Goal: Task Accomplishment & Management: Manage account settings

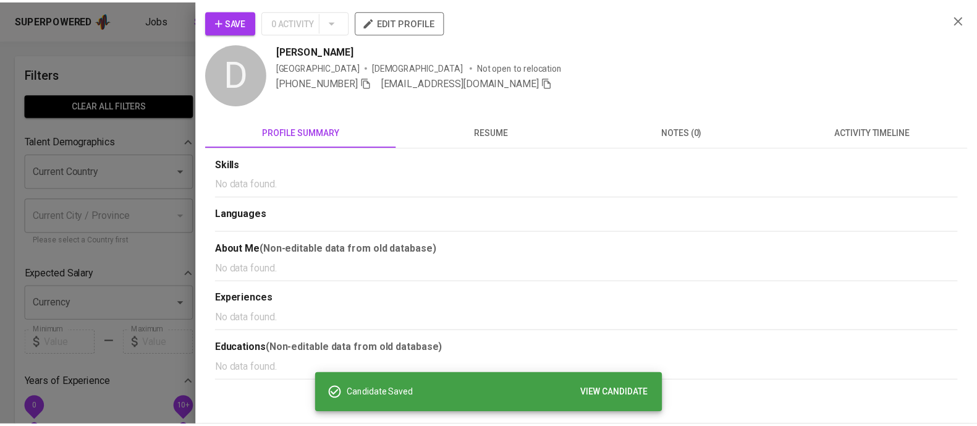
scroll to position [1, 0]
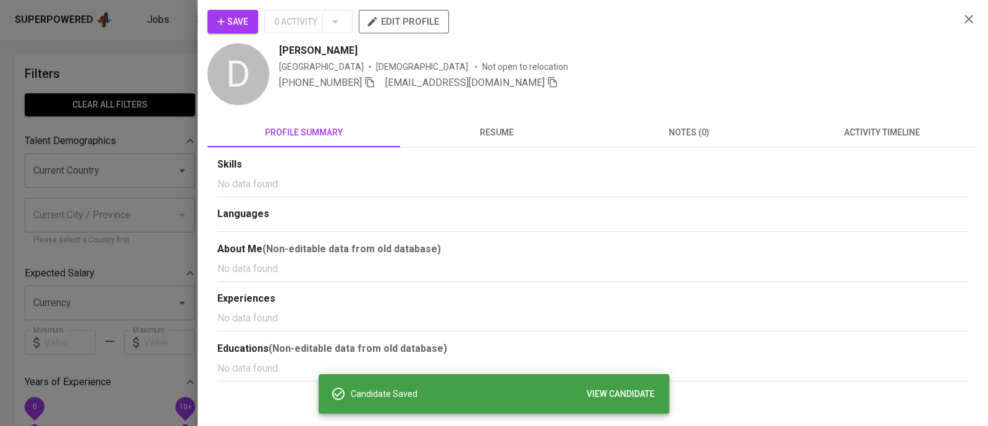
click at [123, 83] on div at bounding box center [494, 213] width 988 height 426
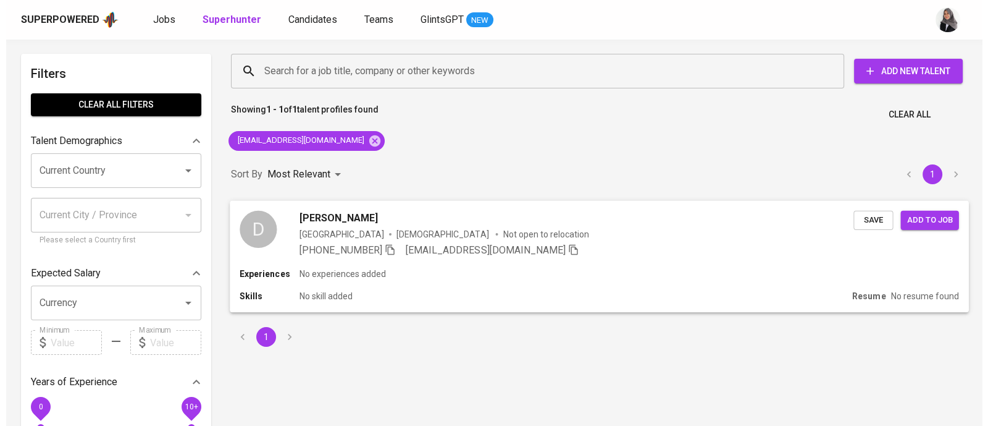
scroll to position [0, 0]
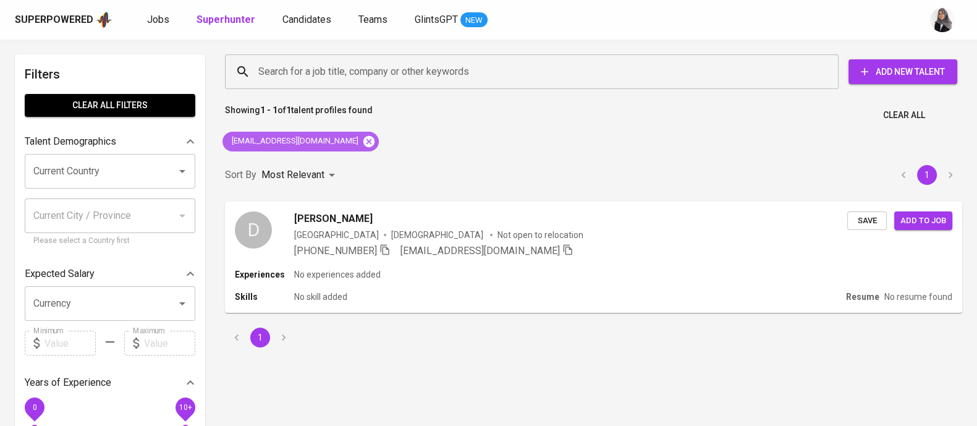
click at [362, 138] on icon at bounding box center [369, 142] width 14 height 14
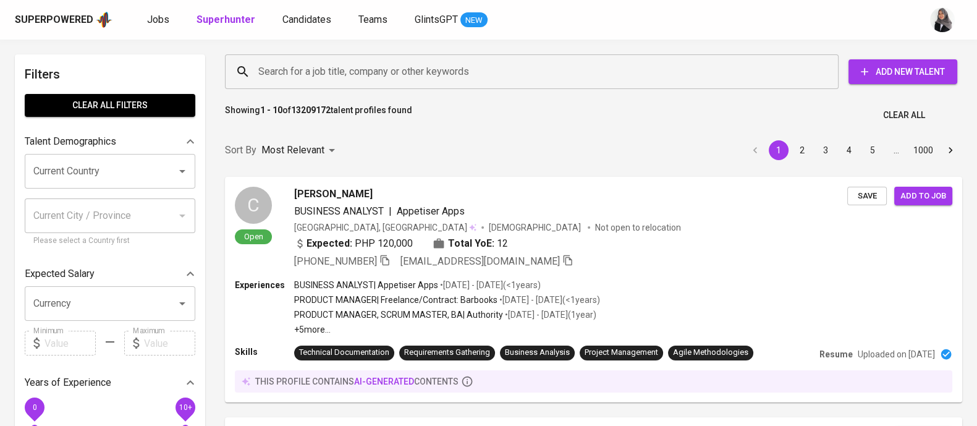
click at [387, 86] on div "Search for a job title, company or other keywords" at bounding box center [531, 71] width 613 height 35
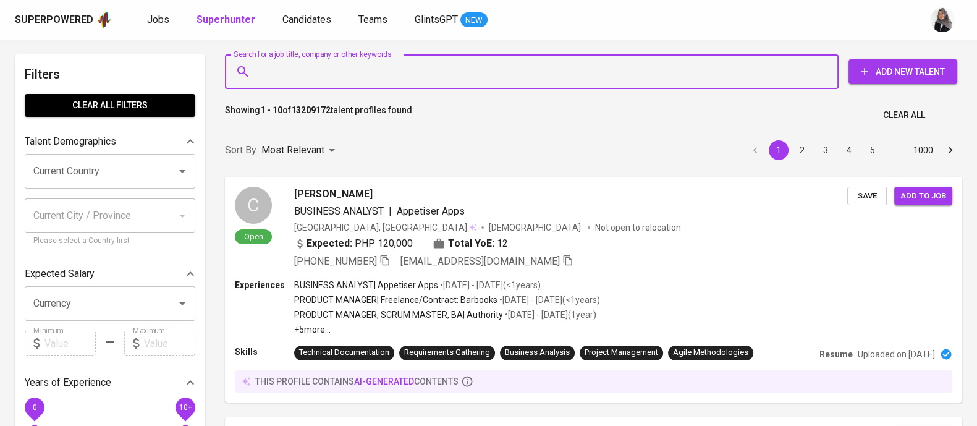
paste input "zakhanugraha@gmail.com"
type input "zakhanugraha@gmail.com"
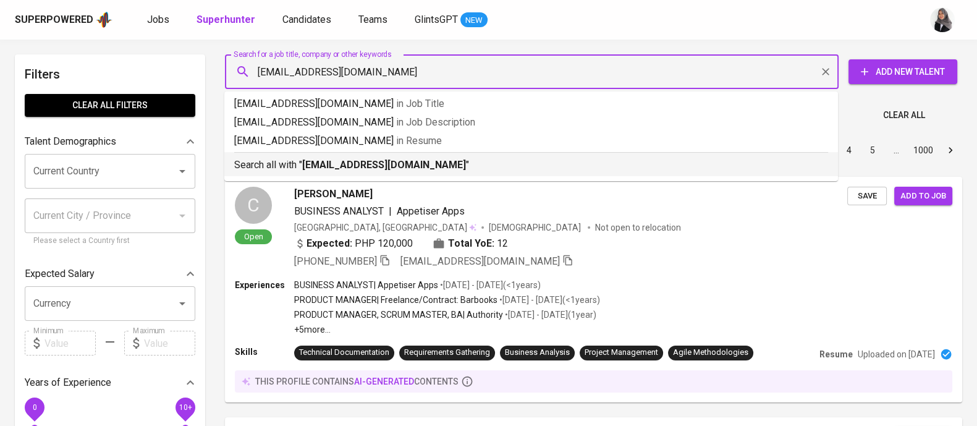
click at [445, 162] on p "Search all with " zakhanugraha@gmail.com "" at bounding box center [531, 165] width 594 height 15
click at [445, 162] on div "Sort By Most Relevant MOST_RELEVANT 1 2 3 4 5 … 1000" at bounding box center [593, 151] width 752 height 38
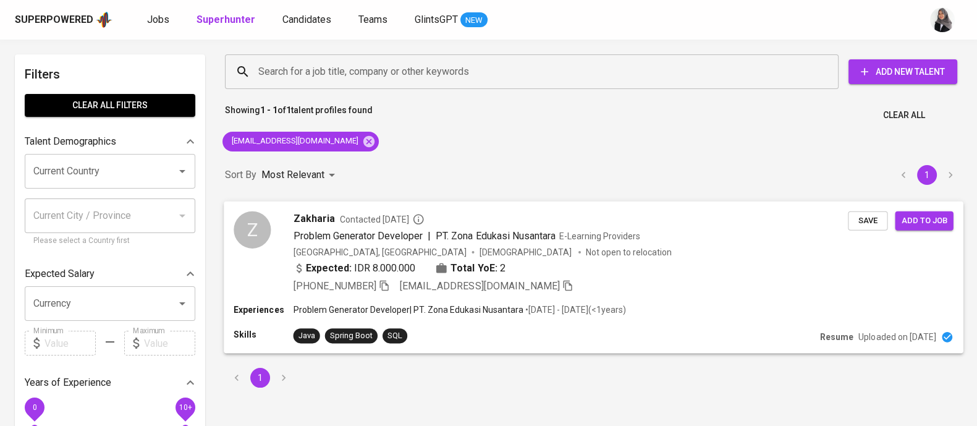
click at [596, 284] on div "+62 859-2113-2738 zakhanugraha@gmail.com" at bounding box center [570, 286] width 555 height 15
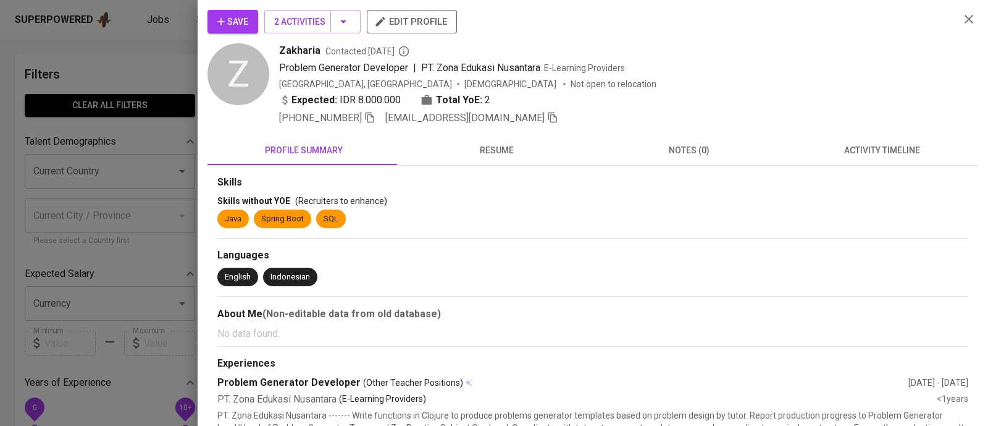
click at [883, 156] on span "activity timeline" at bounding box center [882, 150] width 178 height 15
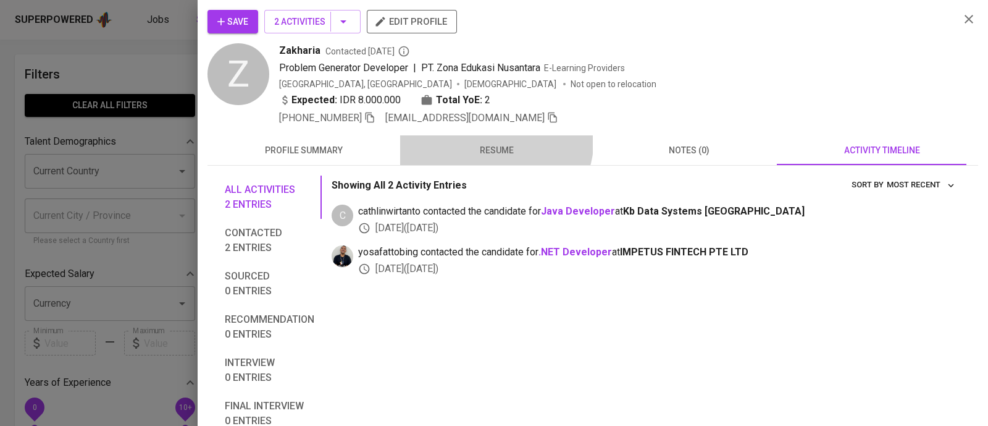
click at [479, 137] on button "resume" at bounding box center [496, 150] width 193 height 30
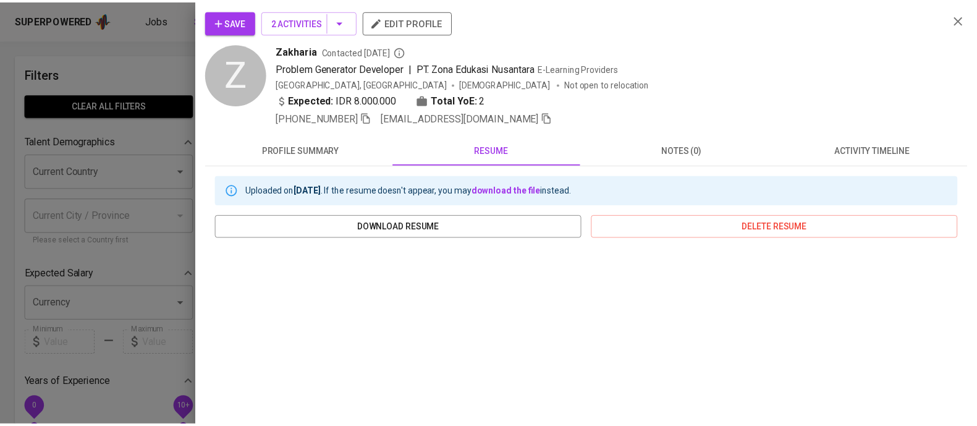
scroll to position [212, 0]
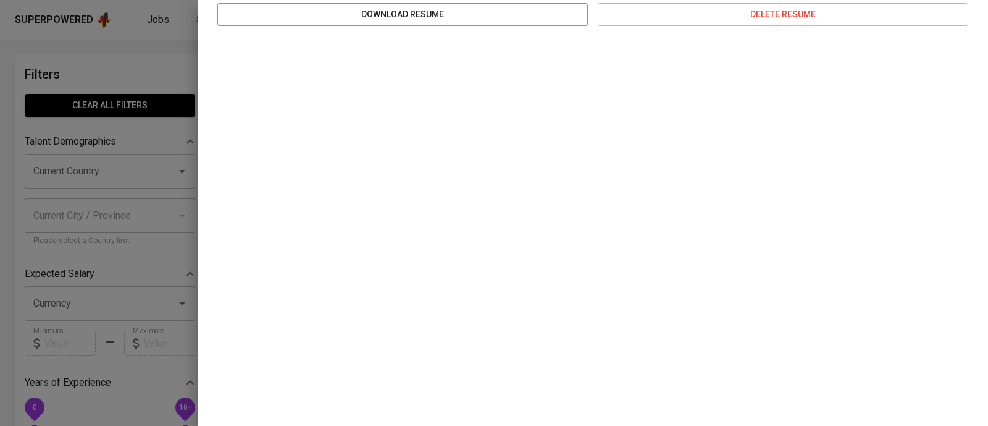
click at [94, 54] on div at bounding box center [494, 213] width 988 height 426
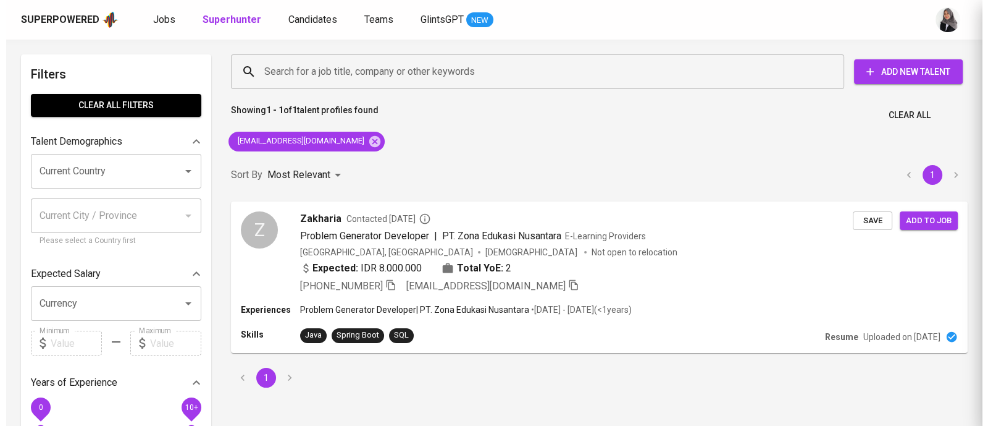
scroll to position [0, 0]
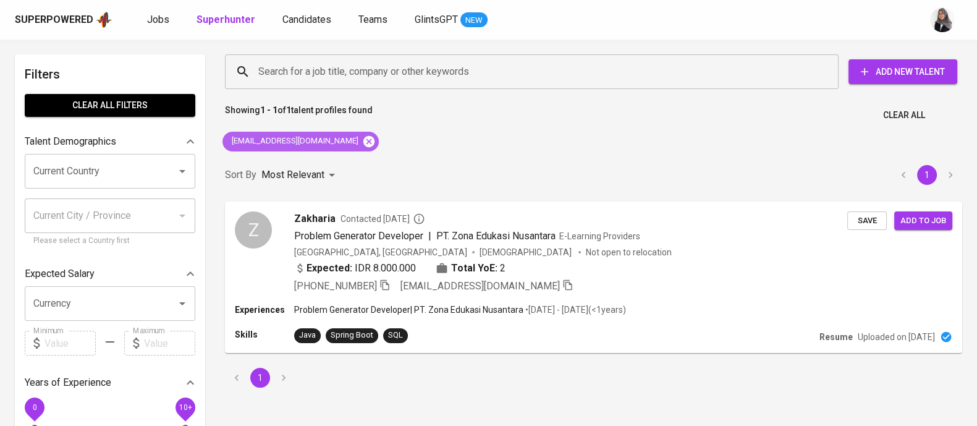
click at [363, 145] on icon at bounding box center [368, 140] width 11 height 11
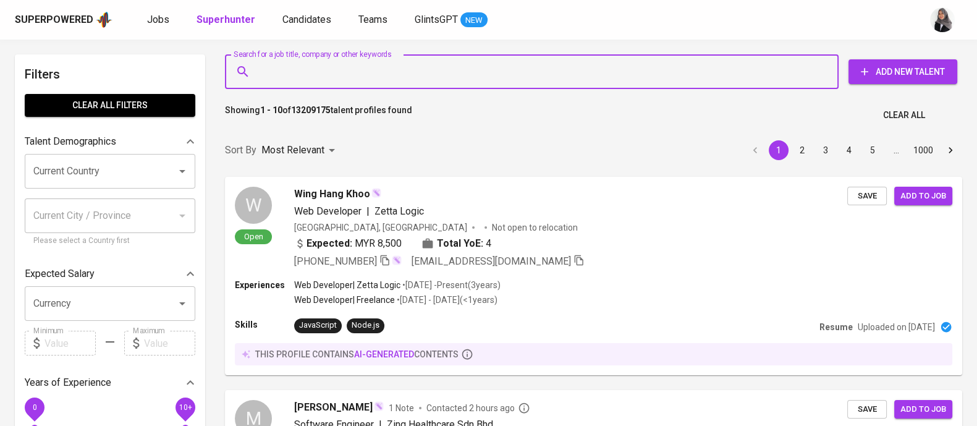
click at [355, 63] on input "Search for a job title, company or other keywords" at bounding box center [534, 71] width 559 height 23
paste input "rezaprakasa@gmail.com"
type input "rezaprakasa@gmail.com"
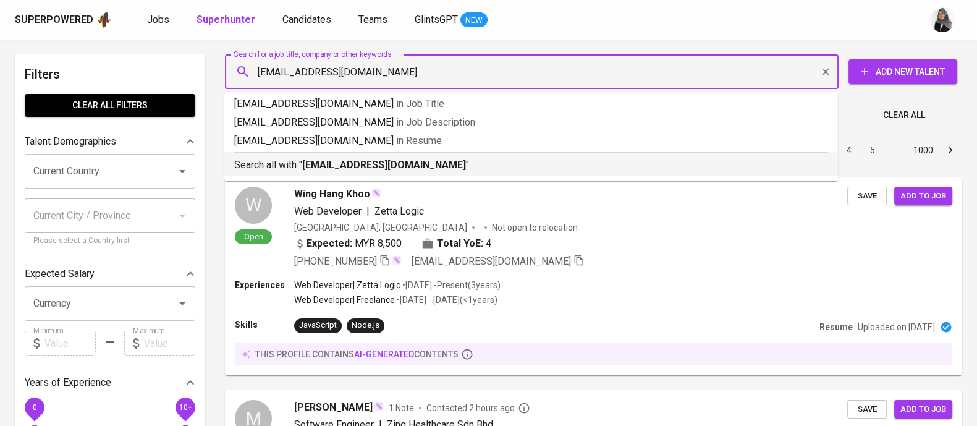
click at [374, 162] on b "rezaprakasa@gmail.com" at bounding box center [384, 165] width 164 height 12
click at [374, 162] on div "Sort By Most Relevant MOST_RELEVANT 1 2 3 4 5 … 1000" at bounding box center [593, 151] width 752 height 38
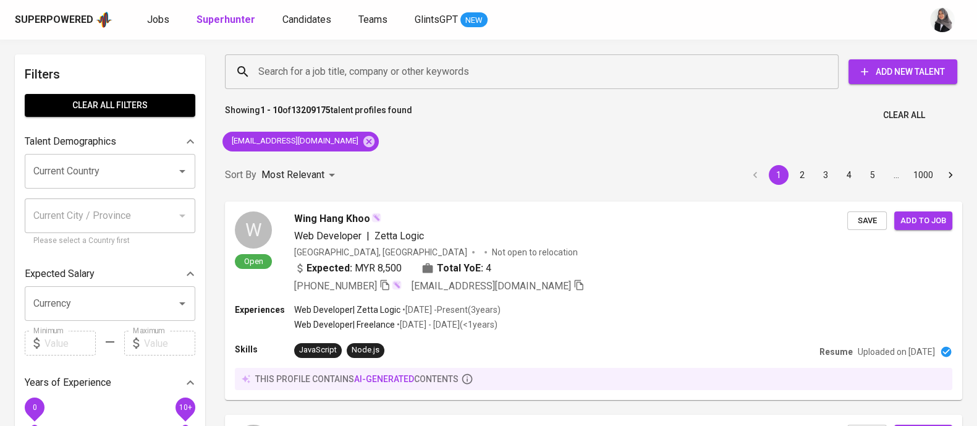
click at [374, 162] on div "Sort By Most Relevant MOST_RELEVANT 1 2 3 4 5 … 1000" at bounding box center [593, 175] width 752 height 38
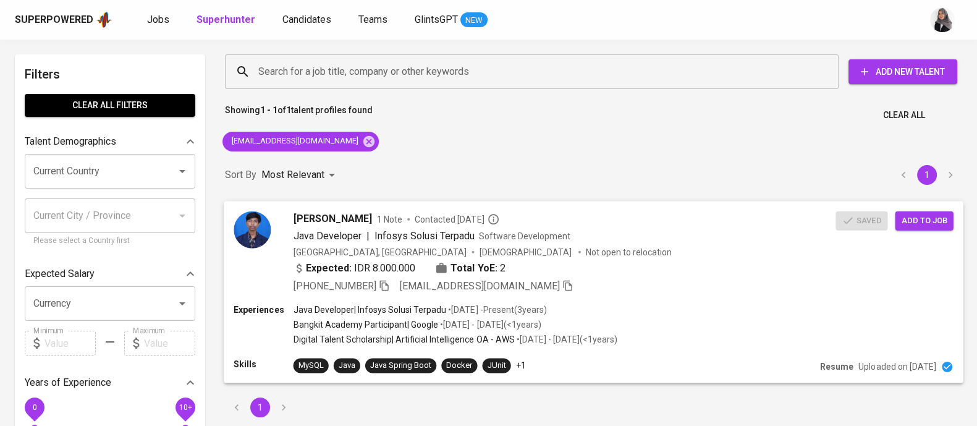
click at [644, 307] on div "Experiences Java Developer | Infosys Solusi Terpadu • Aug 2022 - Present ( 3 ye…" at bounding box center [593, 325] width 719 height 44
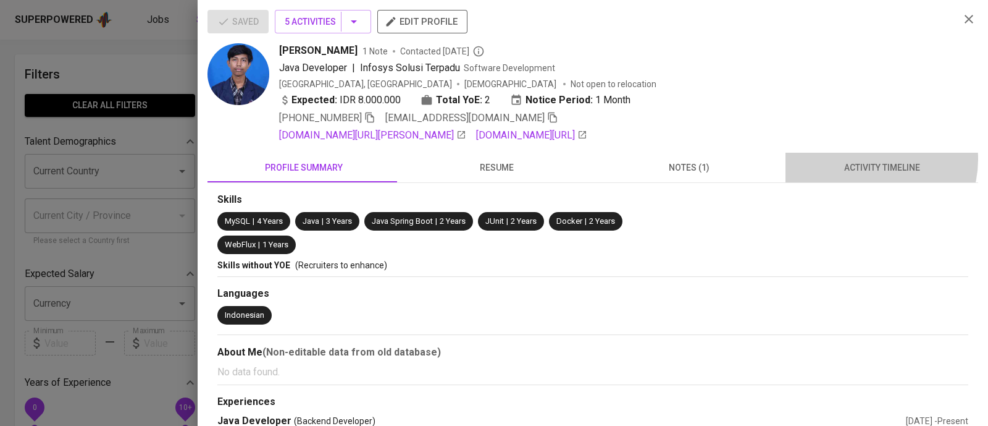
click at [861, 159] on button "activity timeline" at bounding box center [882, 168] width 193 height 30
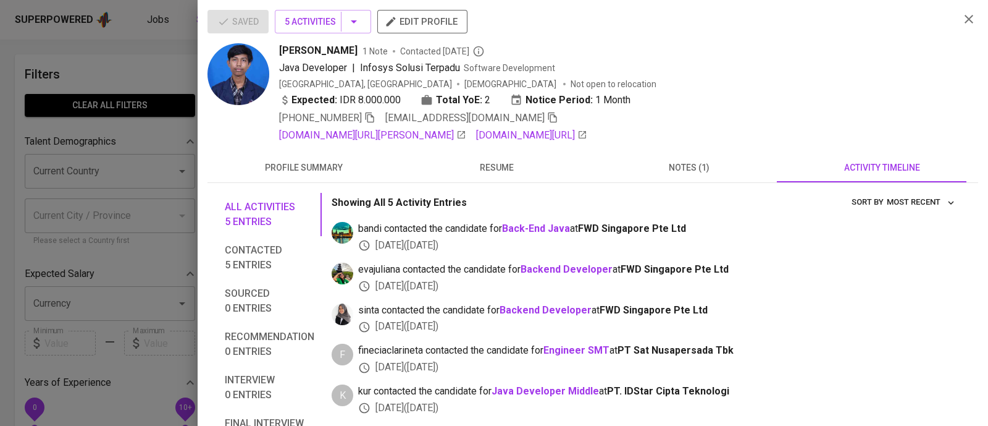
click at [124, 59] on div at bounding box center [494, 213] width 988 height 426
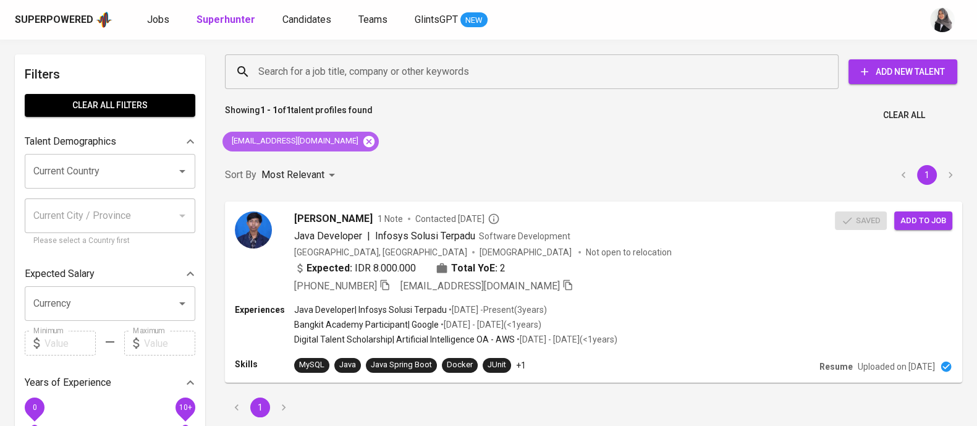
click at [363, 142] on icon at bounding box center [368, 140] width 11 height 11
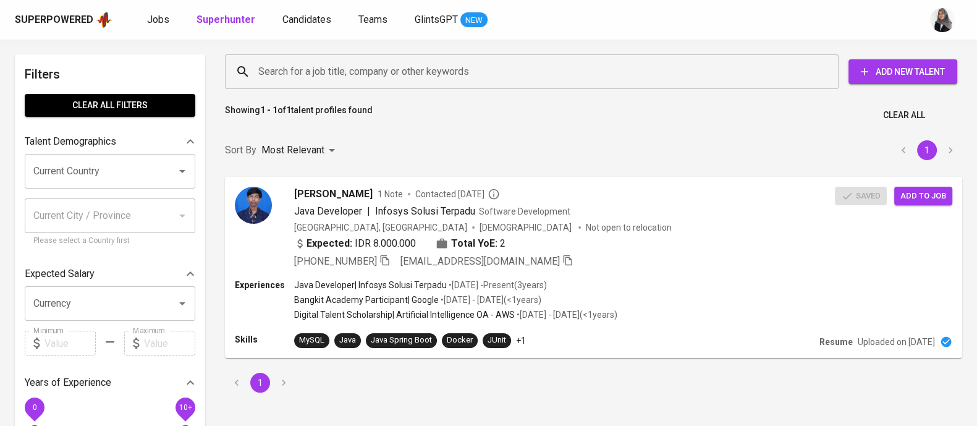
click at [386, 65] on input "Search for a job title, company or other keywords" at bounding box center [534, 71] width 559 height 23
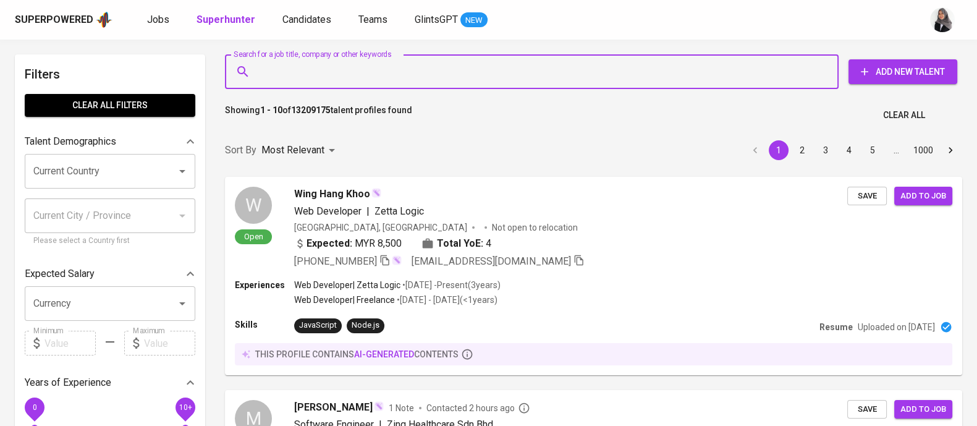
paste input "[EMAIL_ADDRESS][DOMAIN_NAME]"
type input "[EMAIL_ADDRESS][DOMAIN_NAME]"
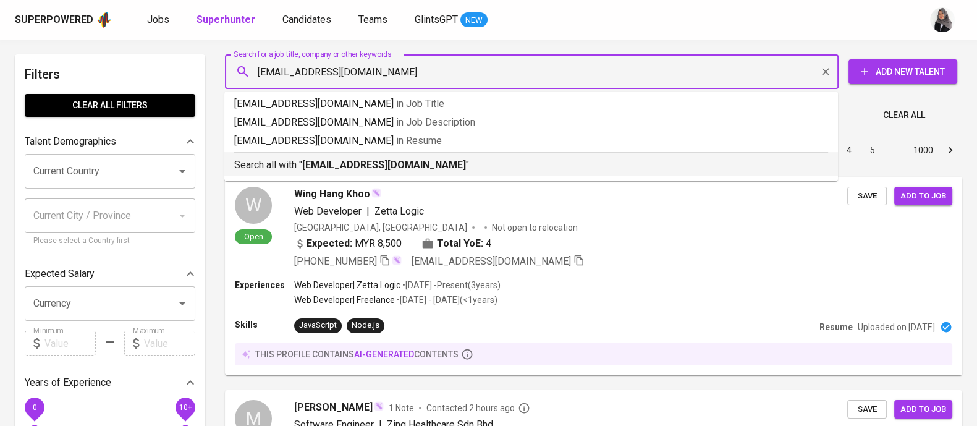
click at [395, 159] on b "[EMAIL_ADDRESS][DOMAIN_NAME]" at bounding box center [384, 165] width 164 height 12
click at [395, 159] on div "Sort By Most Relevant MOST_RELEVANT 1 2 3 4 5 … 1000" at bounding box center [593, 151] width 752 height 38
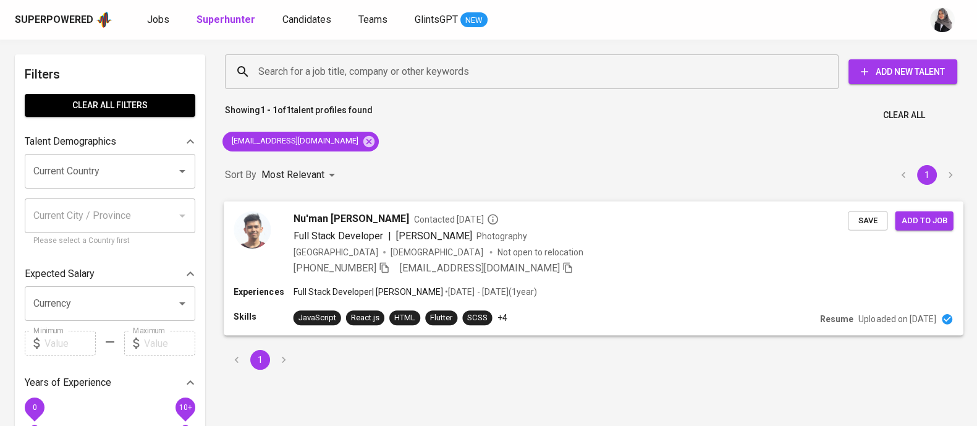
click at [618, 285] on div "Experiences Full Stack Developer | Papan Tulis • Sep 2019 - Apr 2021 ( 1 year )" at bounding box center [593, 292] width 719 height 15
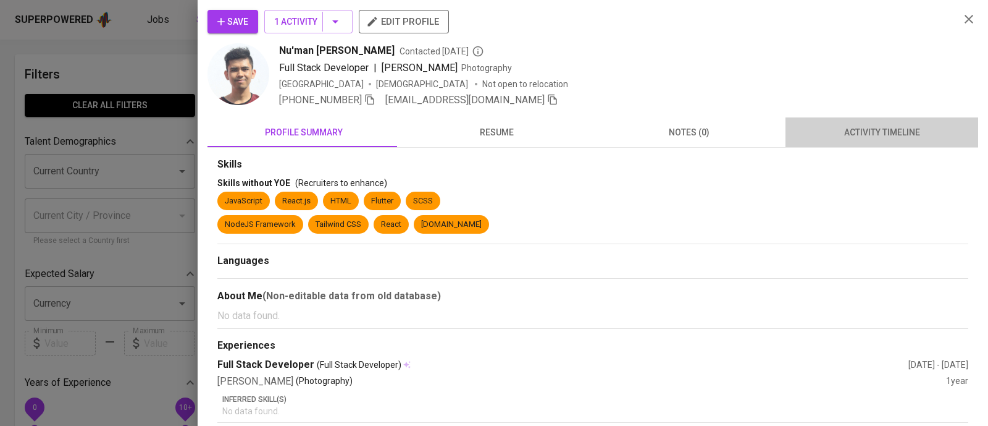
click at [896, 137] on span "activity timeline" at bounding box center [882, 132] width 178 height 15
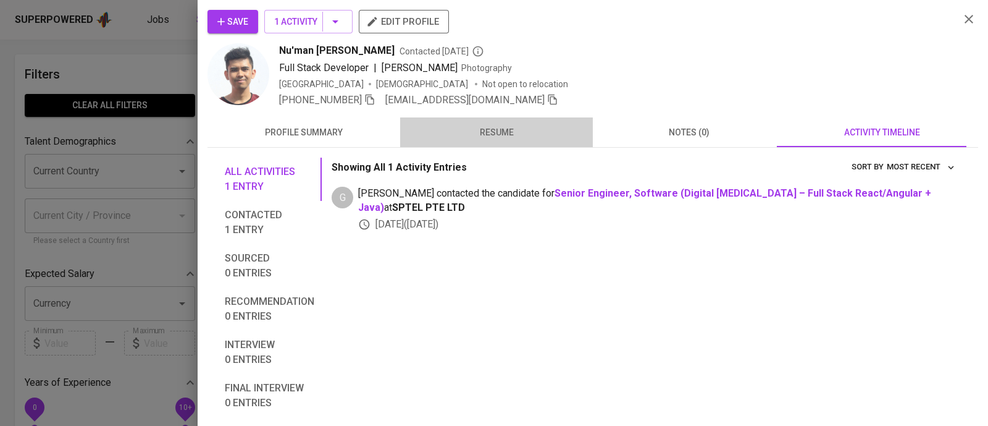
click at [498, 117] on button "resume" at bounding box center [496, 132] width 193 height 30
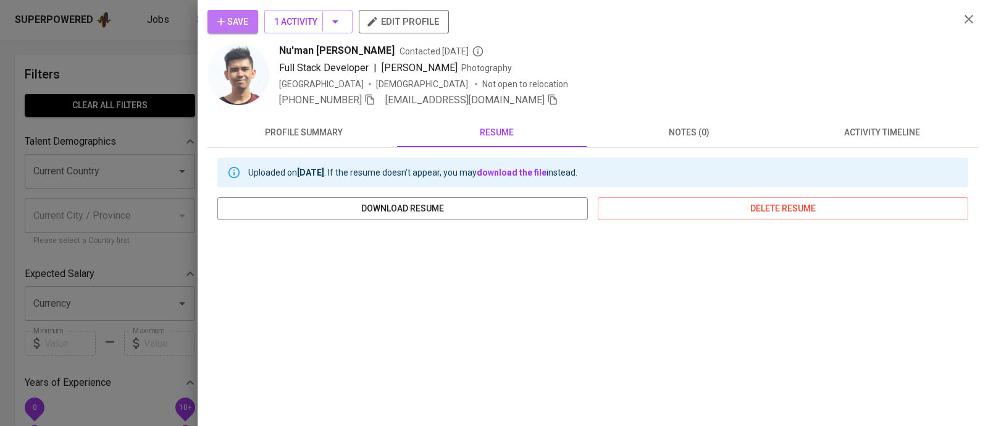
click at [247, 28] on span "Save" at bounding box center [232, 21] width 31 height 15
click at [965, 15] on icon "button" at bounding box center [969, 19] width 9 height 9
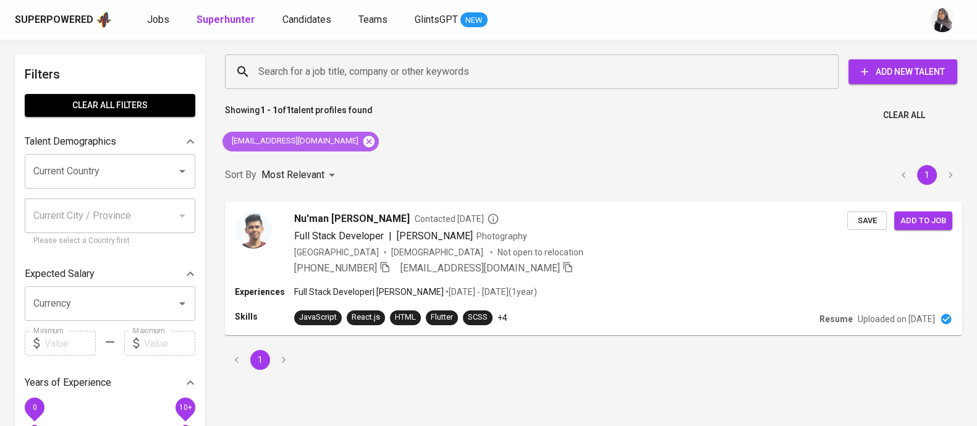
click at [363, 136] on icon at bounding box center [368, 140] width 11 height 11
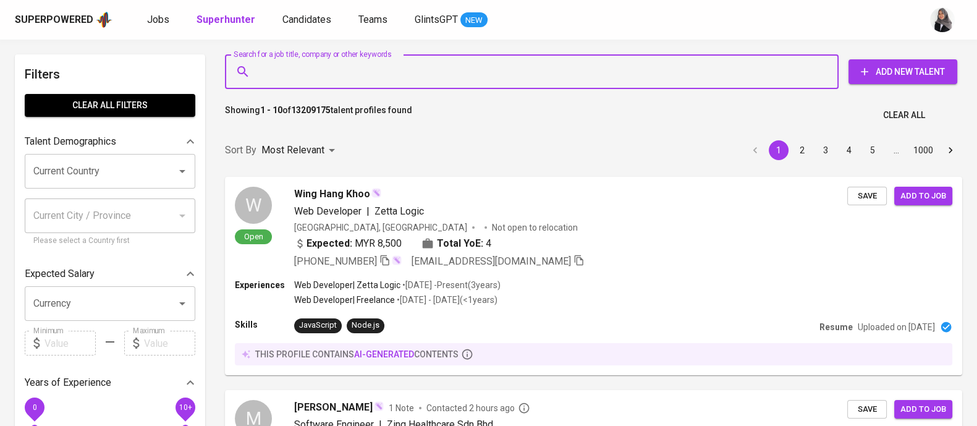
click at [410, 75] on input "Search for a job title, company or other keywords" at bounding box center [534, 71] width 559 height 23
paste input "[EMAIL_ADDRESS][DOMAIN_NAME]"
type input "[EMAIL_ADDRESS][DOMAIN_NAME]"
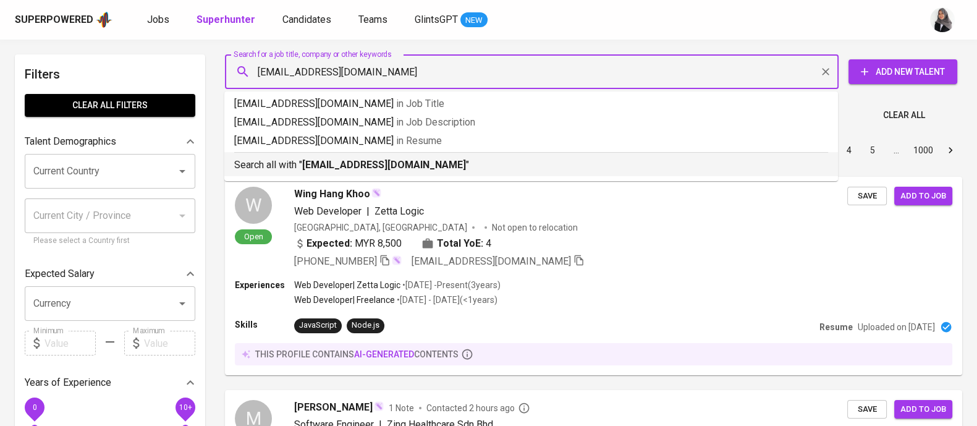
click at [416, 159] on b "[EMAIL_ADDRESS][DOMAIN_NAME]" at bounding box center [384, 165] width 164 height 12
click at [416, 159] on div "Sort By Most Relevant MOST_RELEVANT 1 2 3 4 5 … 1000" at bounding box center [593, 151] width 752 height 38
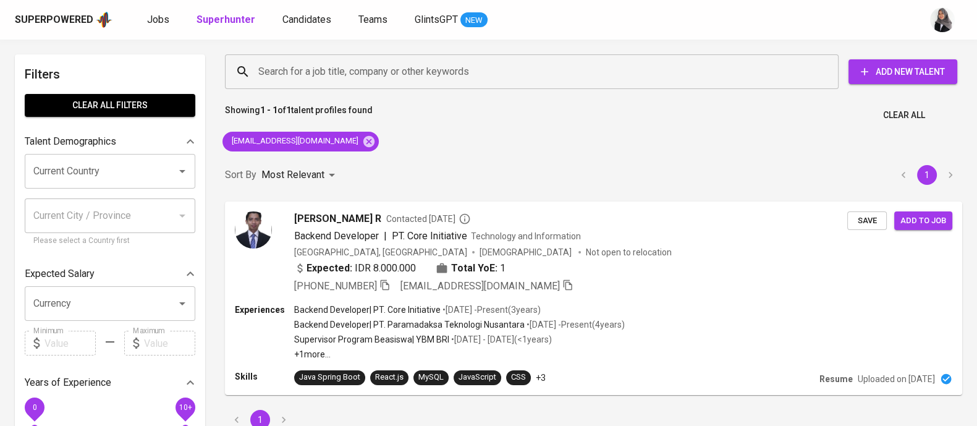
click at [654, 160] on div "Sort By Most Relevant MOST_RELEVANT 1" at bounding box center [593, 175] width 752 height 38
click at [782, 167] on div "Sort By Most Relevant MOST_RELEVANT 1" at bounding box center [593, 175] width 752 height 38
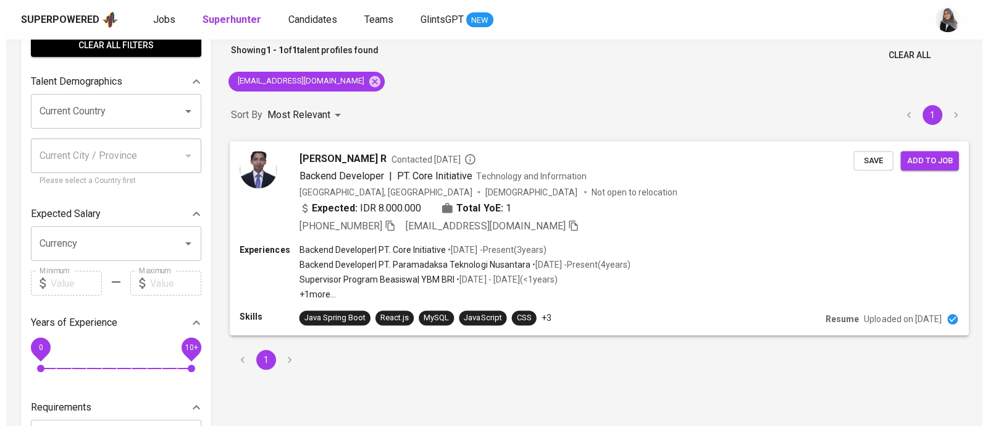
scroll to position [61, 0]
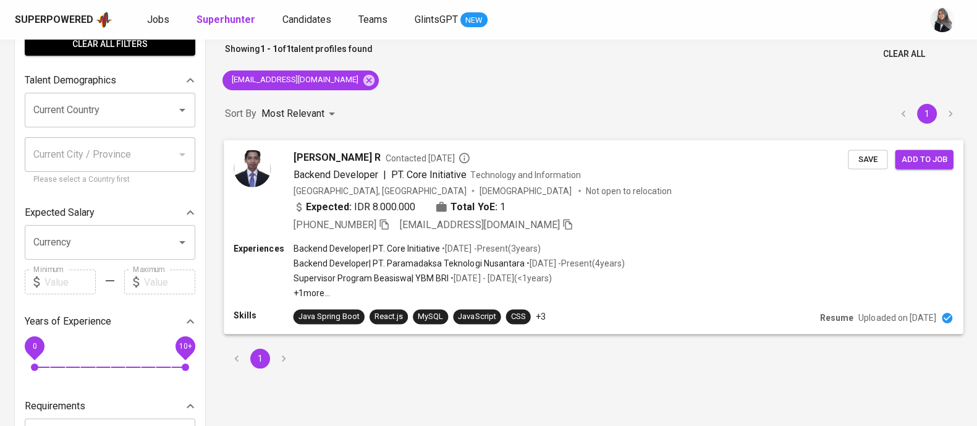
click at [623, 287] on p "+1 more ..." at bounding box center [459, 293] width 332 height 12
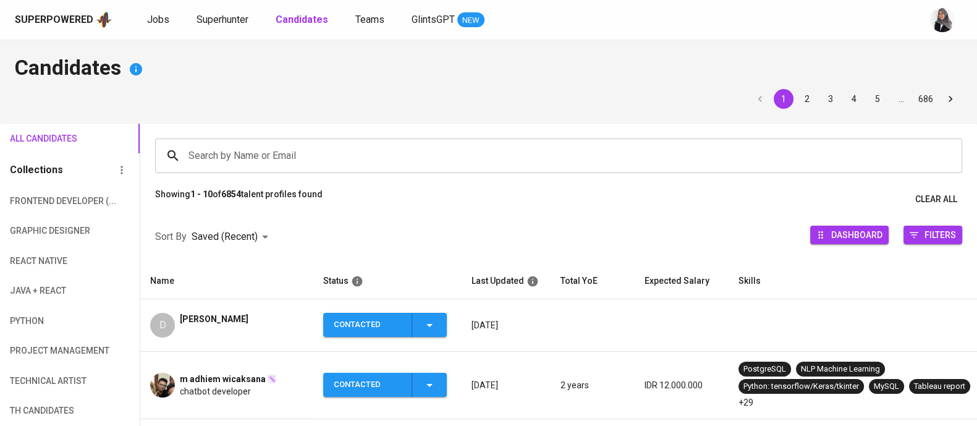
click at [704, 55] on h4 "Candidates" at bounding box center [488, 69] width 947 height 30
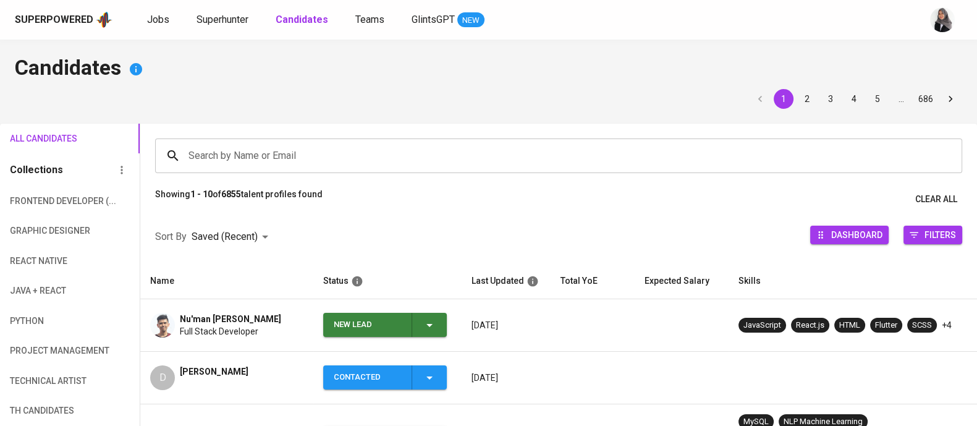
scroll to position [82, 0]
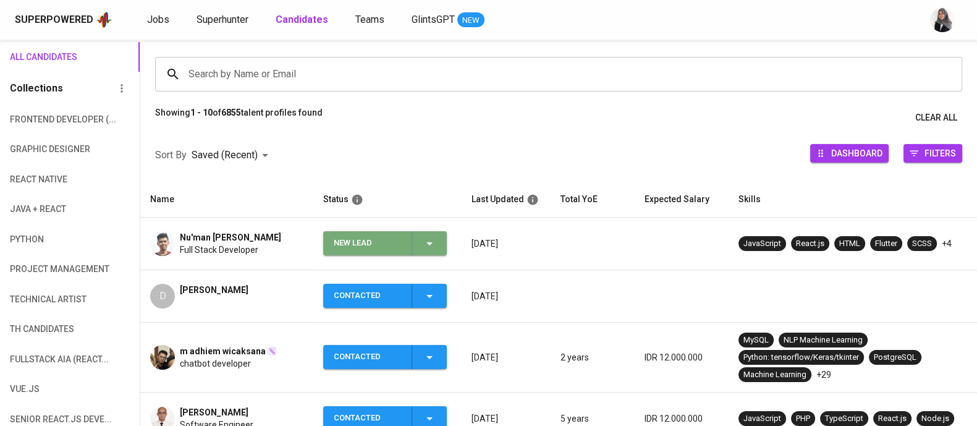
click at [437, 242] on span "New Lead" at bounding box center [385, 243] width 114 height 24
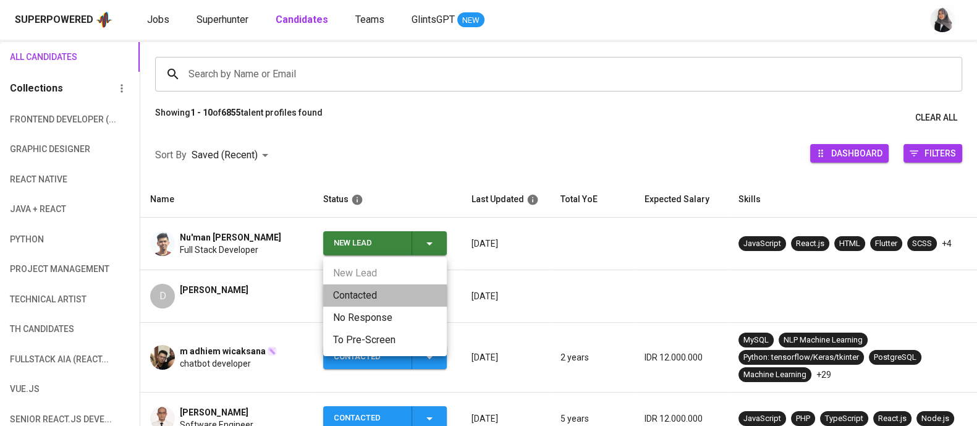
click at [359, 295] on li "Contacted" at bounding box center [385, 295] width 124 height 22
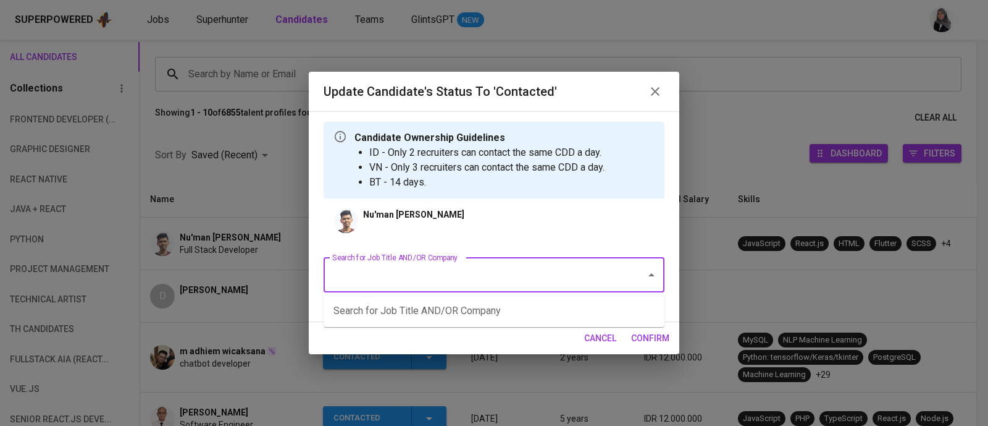
click at [513, 264] on input "Search for Job Title AND/OR Company" at bounding box center [476, 274] width 295 height 23
type input "full"
type input "java"
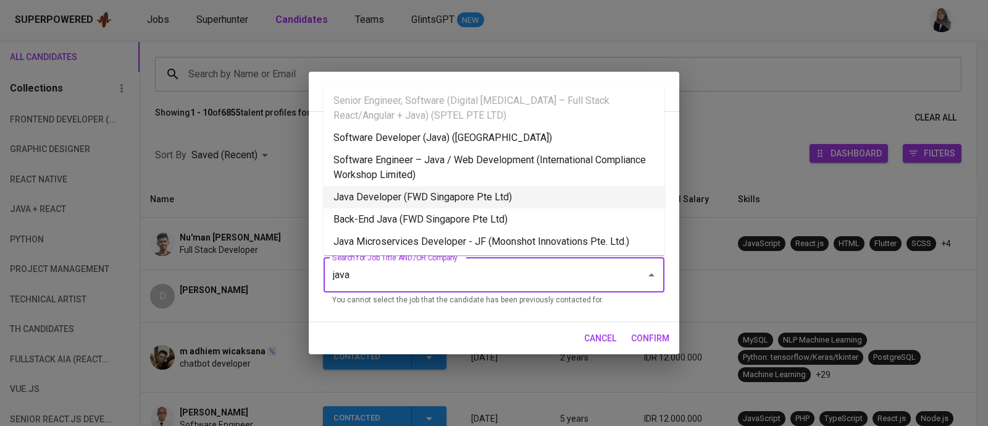
click at [474, 187] on li "Java Developer (FWD Singapore Pte Ltd)" at bounding box center [494, 197] width 341 height 22
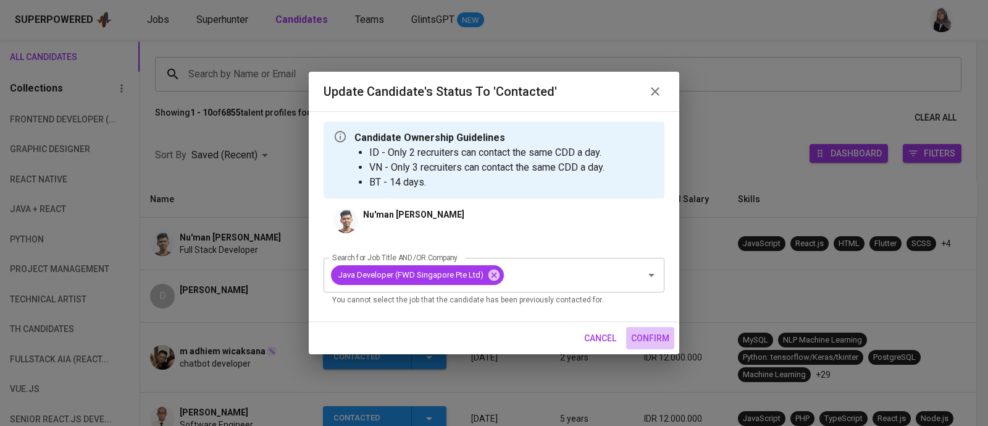
click at [650, 340] on span "confirm" at bounding box center [650, 338] width 38 height 15
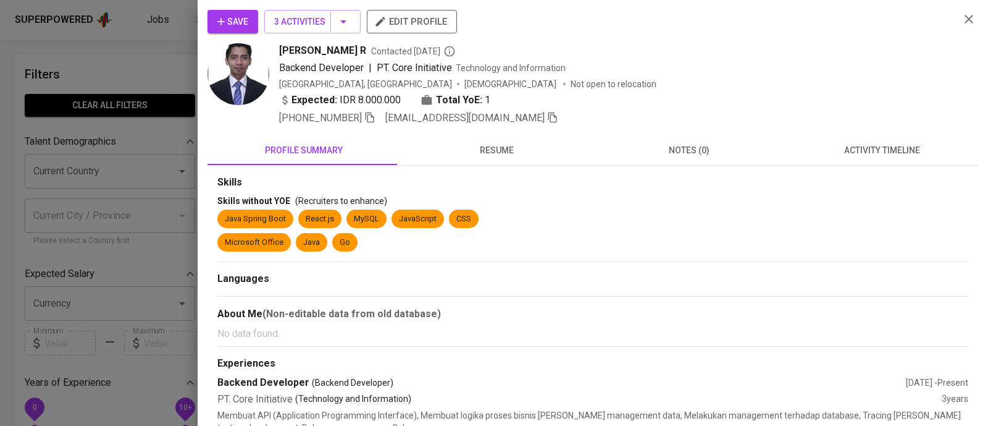
scroll to position [61, 0]
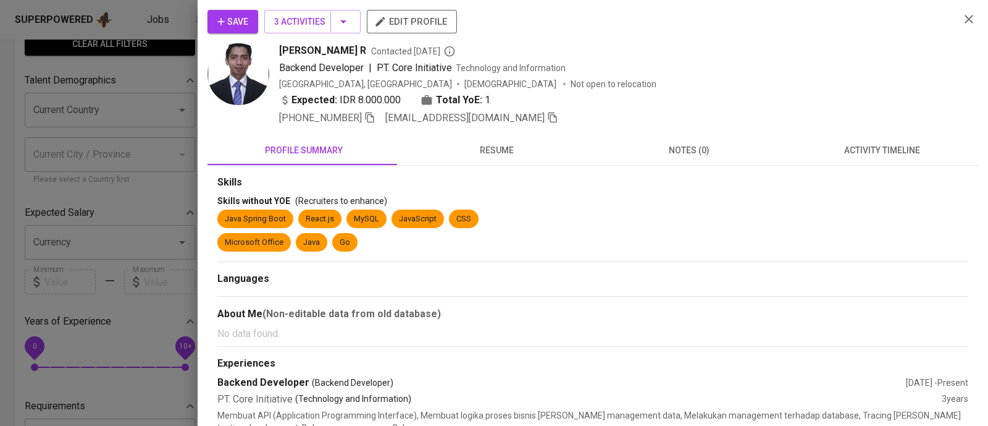
click at [887, 146] on span "activity timeline" at bounding box center [882, 150] width 178 height 15
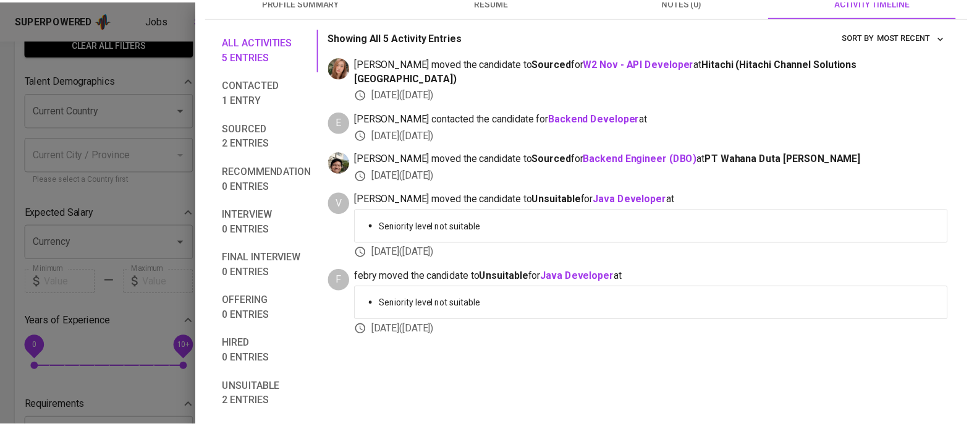
scroll to position [0, 0]
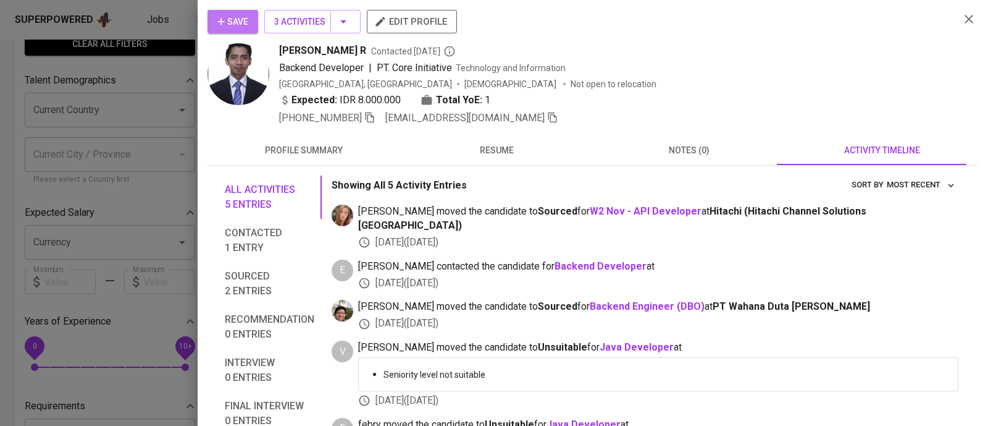
click at [245, 17] on span "Save" at bounding box center [232, 21] width 31 height 15
click at [962, 26] on icon "button" at bounding box center [969, 19] width 15 height 15
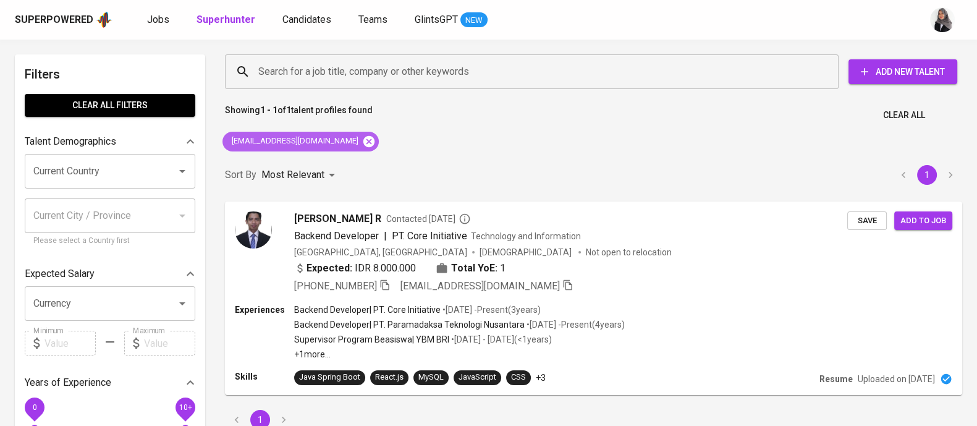
click at [363, 139] on icon at bounding box center [368, 140] width 11 height 11
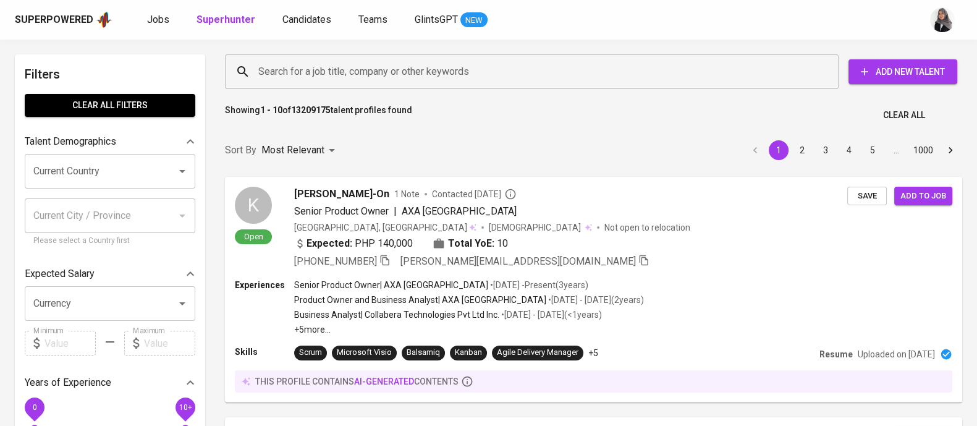
click at [656, 85] on div "Search for a job title, company or other keywords" at bounding box center [531, 71] width 613 height 35
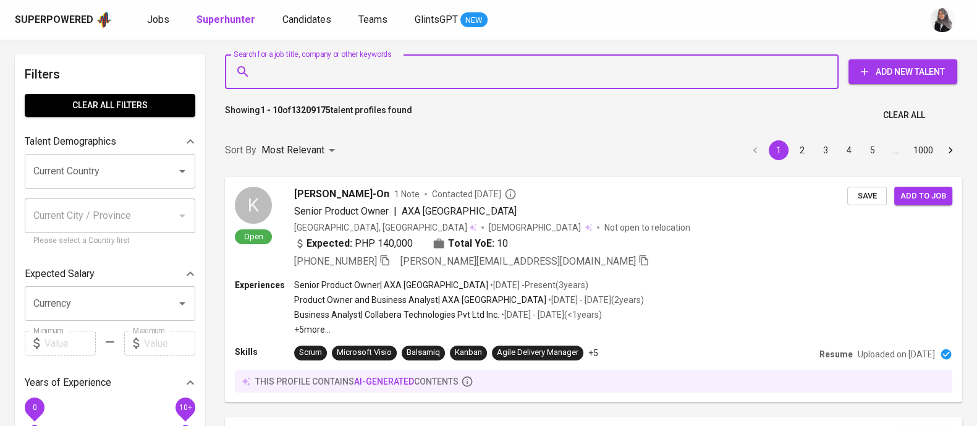
paste input "bachtiarnuryogipratama@gmail.com"
type input "[EMAIL_ADDRESS][DOMAIN_NAME]"
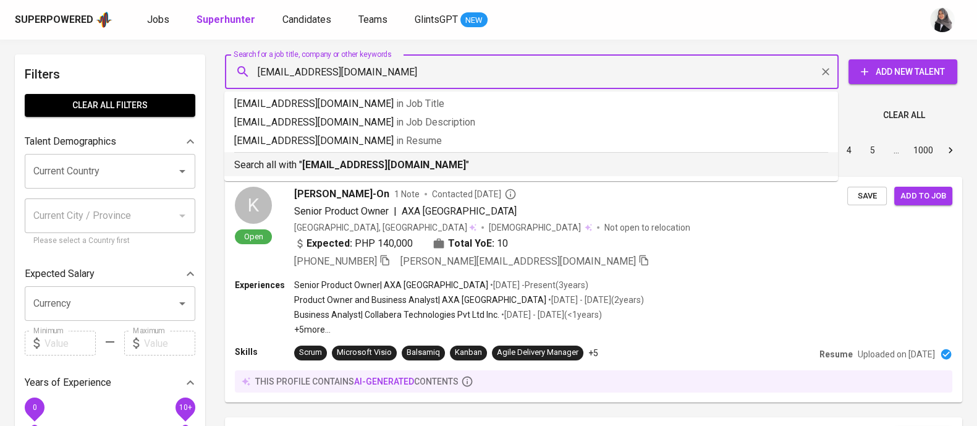
click at [450, 161] on b "[EMAIL_ADDRESS][DOMAIN_NAME]" at bounding box center [384, 165] width 164 height 12
click at [450, 161] on div "Sort By Most Relevant MOST_RELEVANT 1 2 3 4 5 … 1000" at bounding box center [593, 151] width 752 height 38
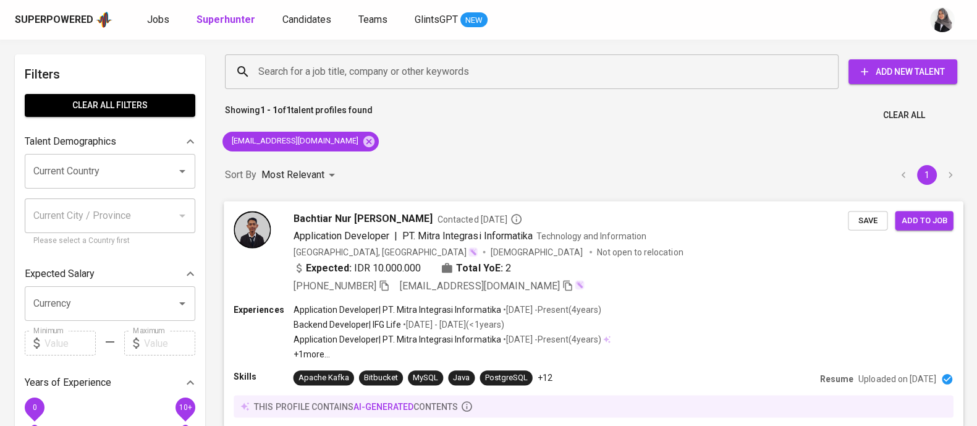
click at [718, 311] on div "Experiences Application Developer | PT. Mitra Integrasi Informatika • Mar 2021 …" at bounding box center [593, 331] width 719 height 57
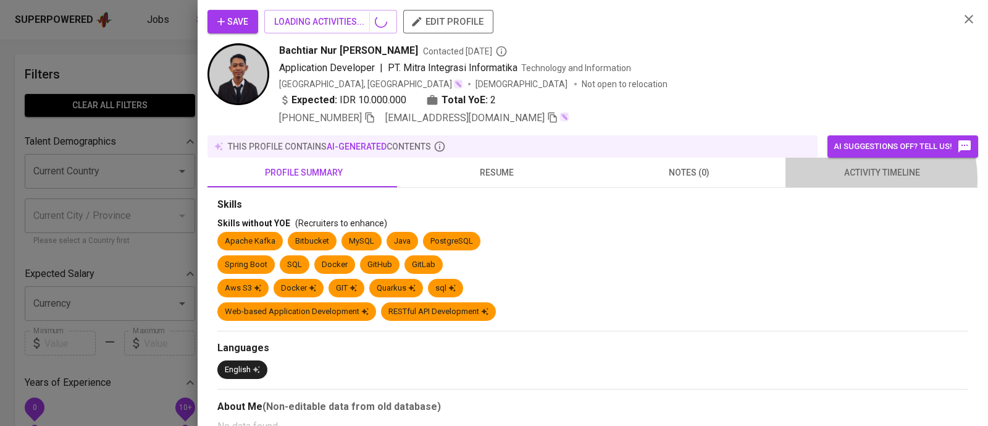
click at [865, 178] on span "activity timeline" at bounding box center [882, 172] width 178 height 15
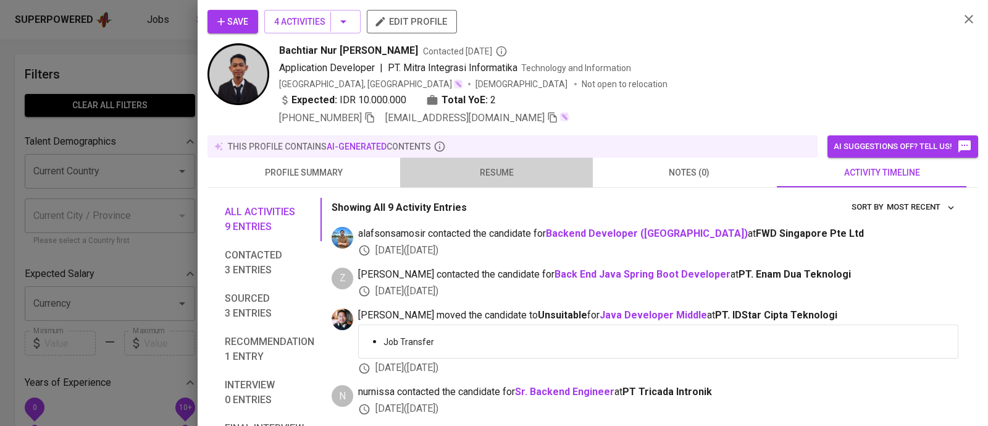
click at [512, 177] on span "resume" at bounding box center [497, 172] width 178 height 15
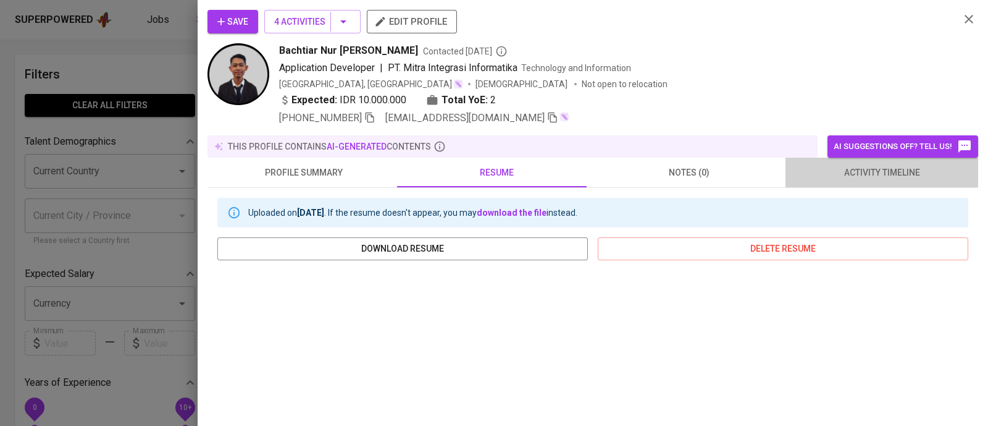
click at [904, 185] on button "activity timeline" at bounding box center [882, 173] width 193 height 30
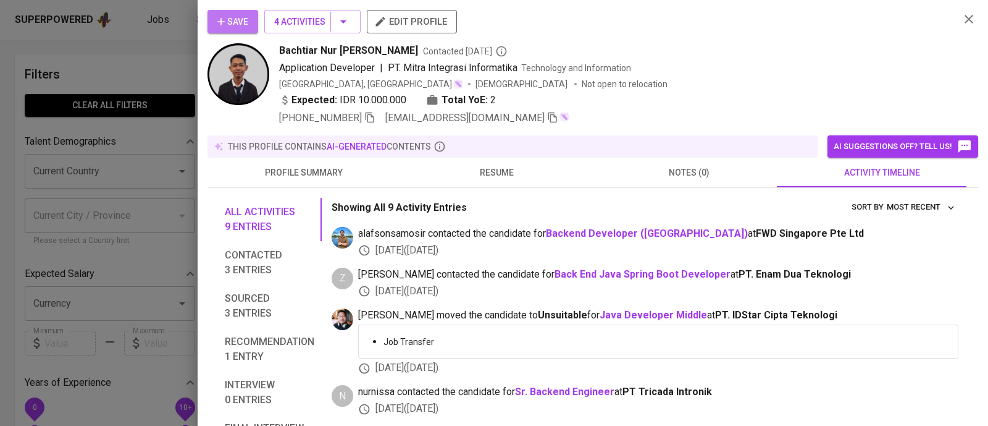
click at [229, 25] on span "Save" at bounding box center [232, 21] width 31 height 15
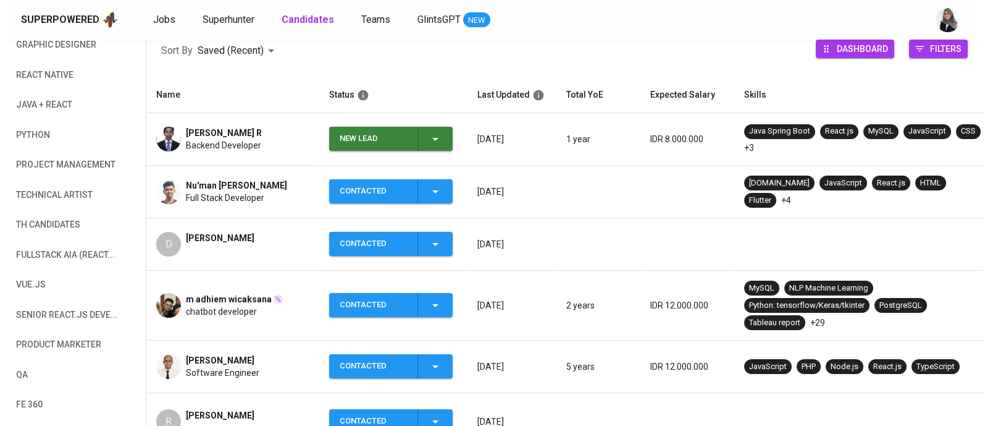
scroll to position [187, 0]
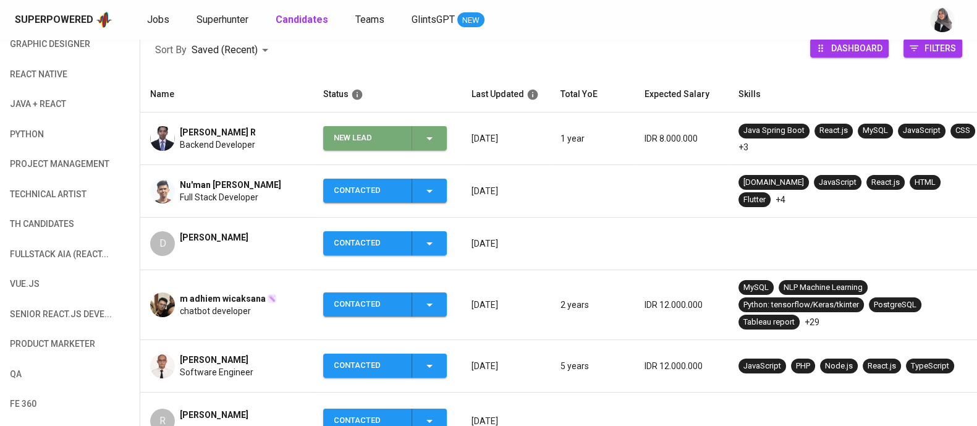
click at [423, 144] on icon "button" at bounding box center [429, 138] width 15 height 15
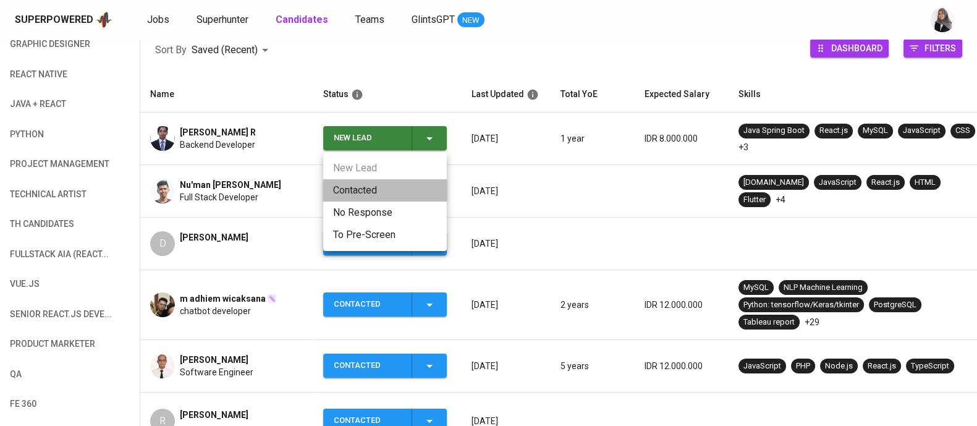
click at [384, 184] on li "Contacted" at bounding box center [385, 190] width 124 height 22
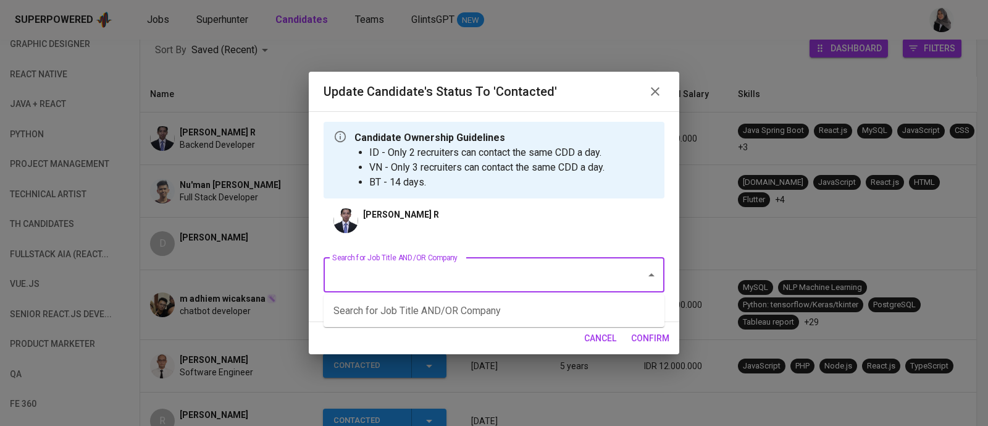
click at [500, 265] on input "Search for Job Title AND/OR Company" at bounding box center [476, 274] width 295 height 23
type input "java"
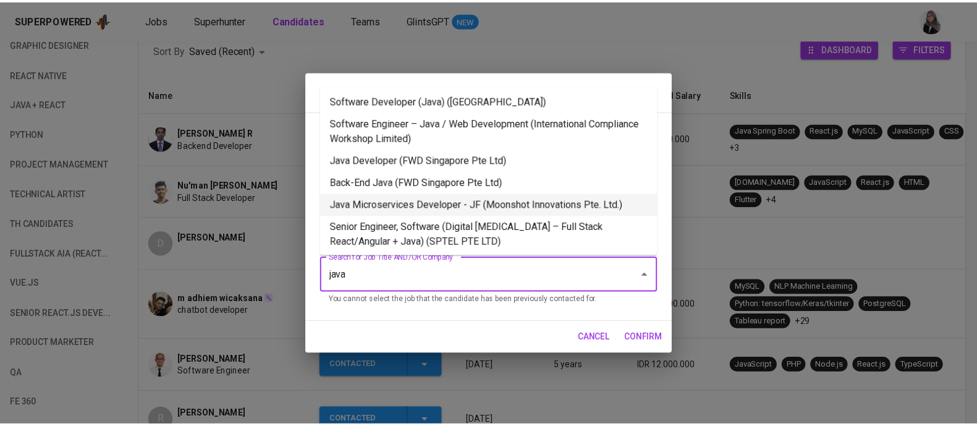
scroll to position [25, 0]
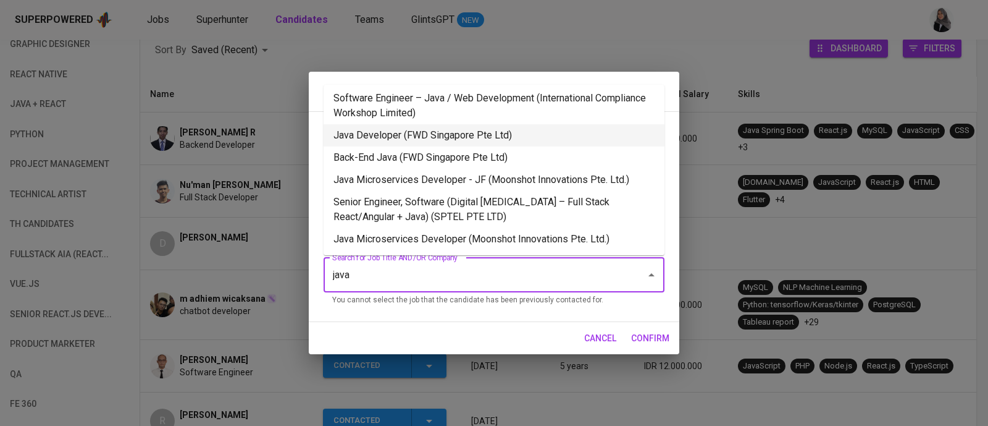
click at [465, 137] on li "Java Developer (FWD Singapore Pte Ltd)" at bounding box center [494, 135] width 341 height 22
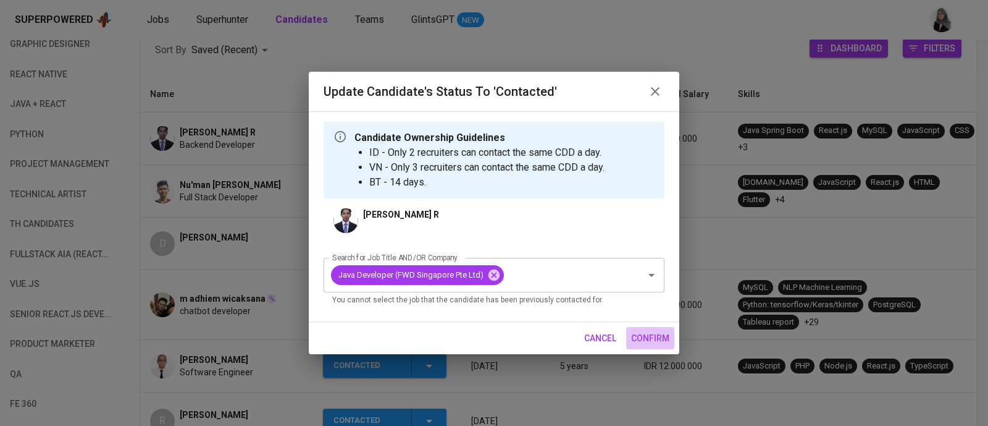
click at [644, 342] on span "confirm" at bounding box center [650, 338] width 38 height 15
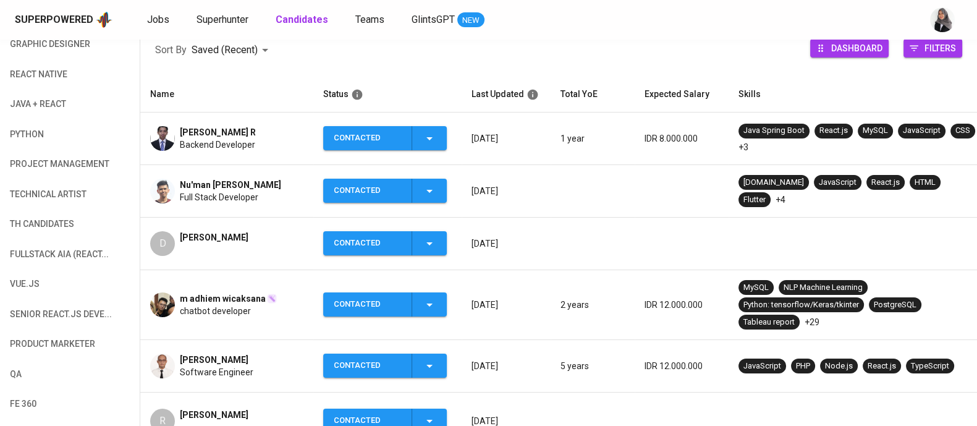
click at [615, 63] on div "Sort By Saved (Recent) DESC Dashboard Filters" at bounding box center [558, 50] width 836 height 53
click at [954, 69] on div "Sort By Saved (Recent) DESC Dashboard Filters" at bounding box center [558, 50] width 836 height 53
click at [649, 23] on div "Superpowered Jobs Superhunter Candidates Teams GlintsGPT NEW" at bounding box center [469, 20] width 908 height 19
click at [683, 20] on div "Superpowered Jobs Superhunter Candidates Teams GlintsGPT NEW" at bounding box center [469, 20] width 908 height 19
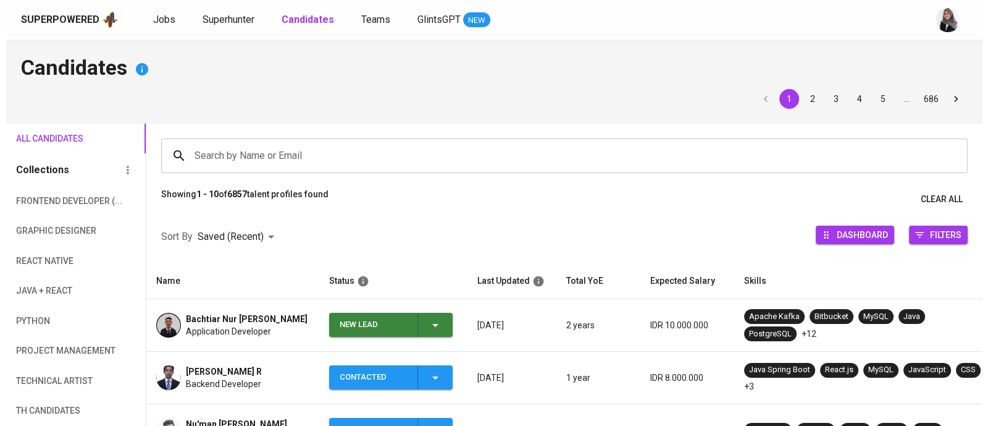
scroll to position [232, 0]
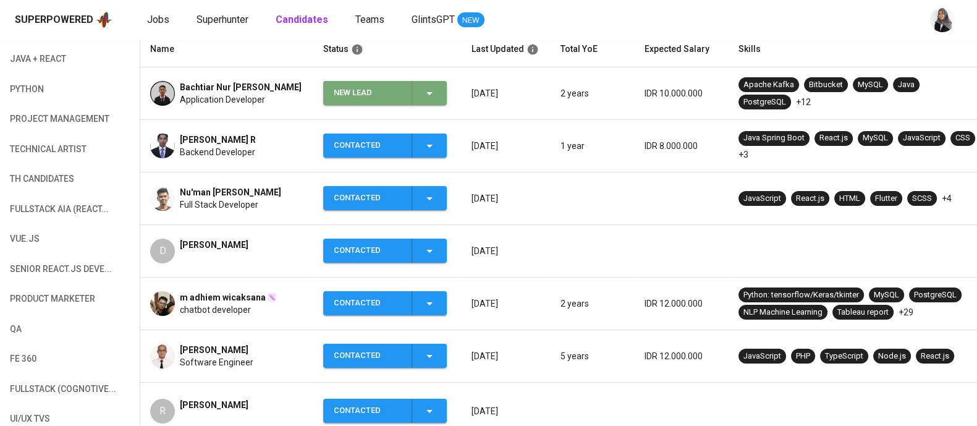
click at [437, 97] on span "New Lead" at bounding box center [385, 93] width 114 height 24
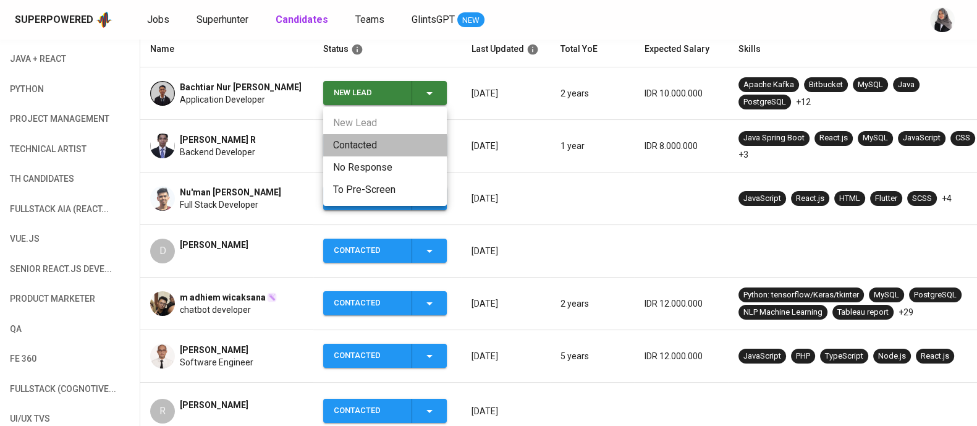
click at [371, 152] on li "Contacted" at bounding box center [385, 145] width 124 height 22
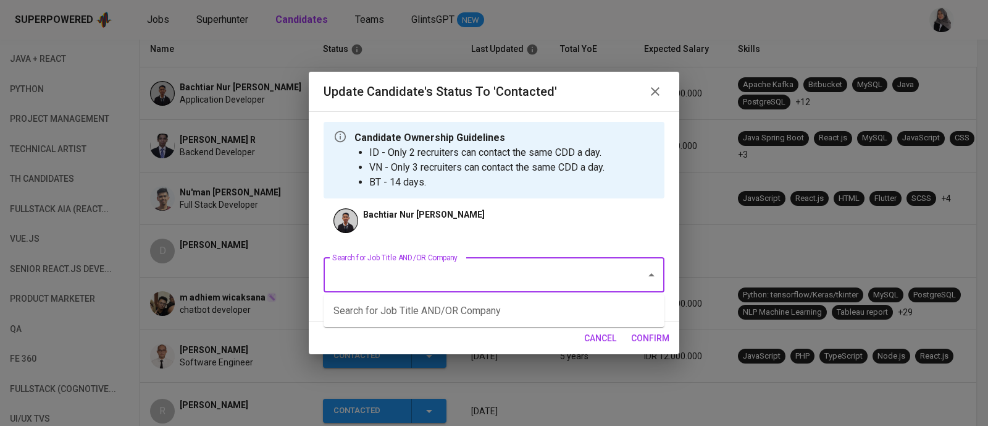
click at [479, 277] on input "Search for Job Title AND/OR Company" at bounding box center [476, 274] width 295 height 23
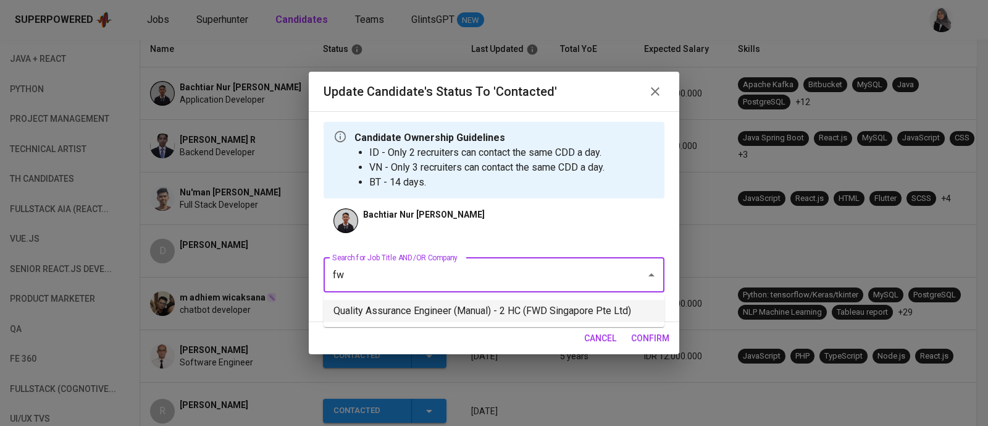
type input "f"
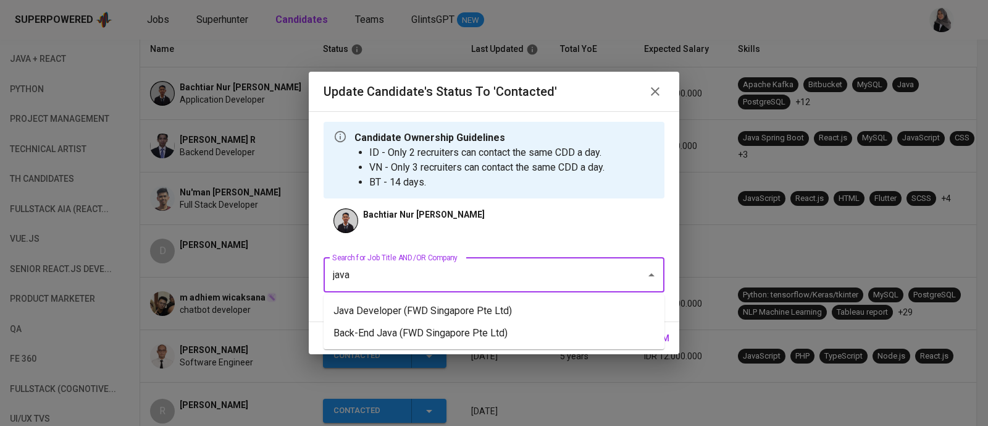
type input "java"
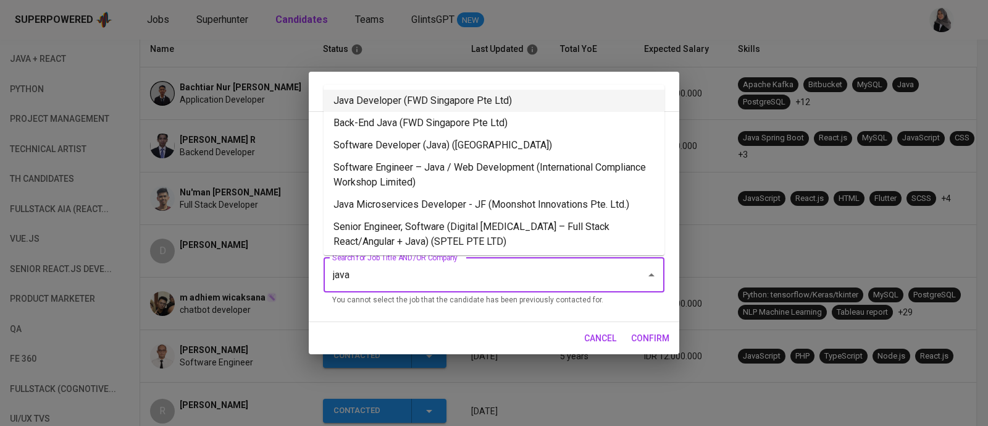
click at [457, 99] on li "Java Developer (FWD Singapore Pte Ltd)" at bounding box center [494, 101] width 341 height 22
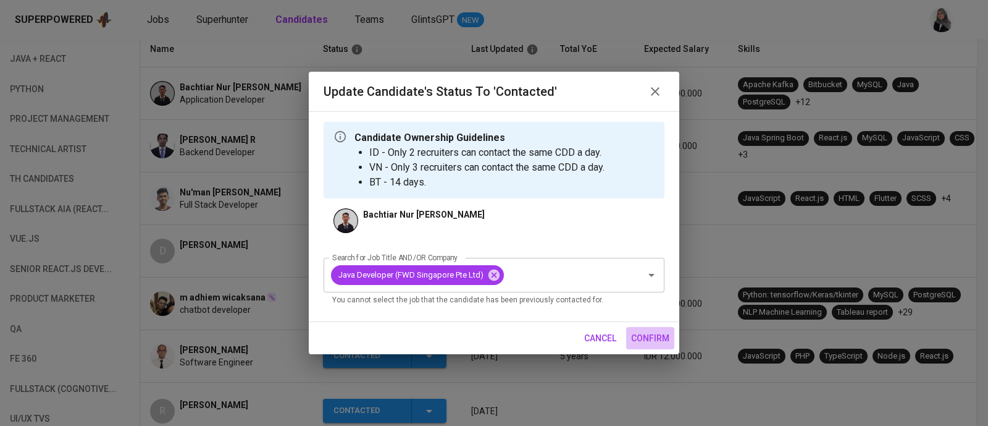
click at [649, 332] on span "confirm" at bounding box center [650, 338] width 38 height 15
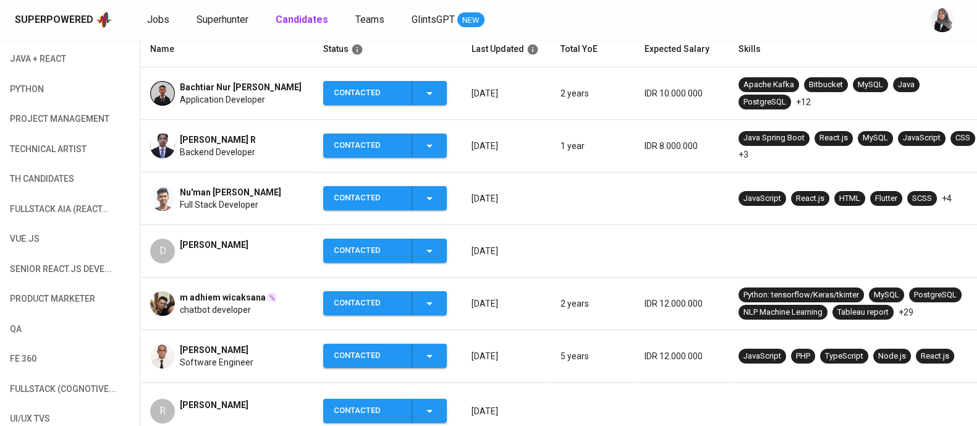
click at [670, 17] on div "Superpowered Jobs Superhunter Candidates Teams GlintsGPT NEW" at bounding box center [469, 20] width 908 height 19
click at [228, 116] on td "Bachtiar Nur [PERSON_NAME] Application Developer" at bounding box center [226, 93] width 173 height 53
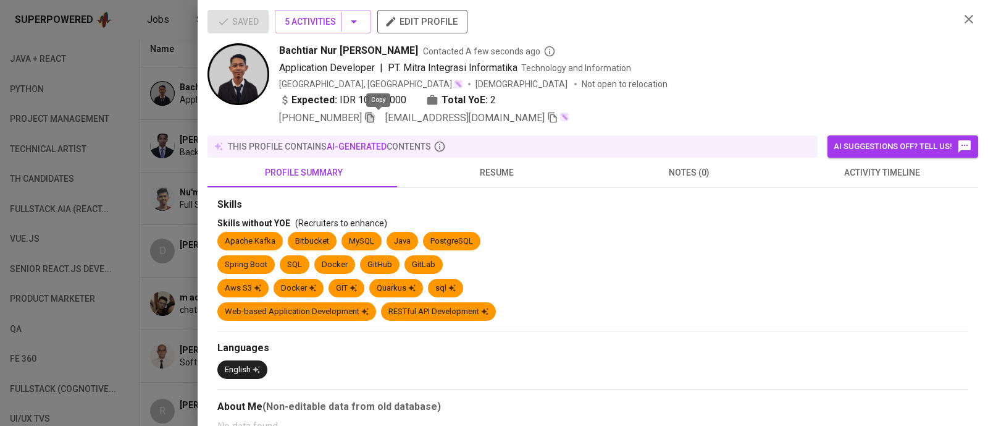
click at [376, 112] on icon "button" at bounding box center [369, 117] width 11 height 11
